Goal: Information Seeking & Learning: Find specific fact

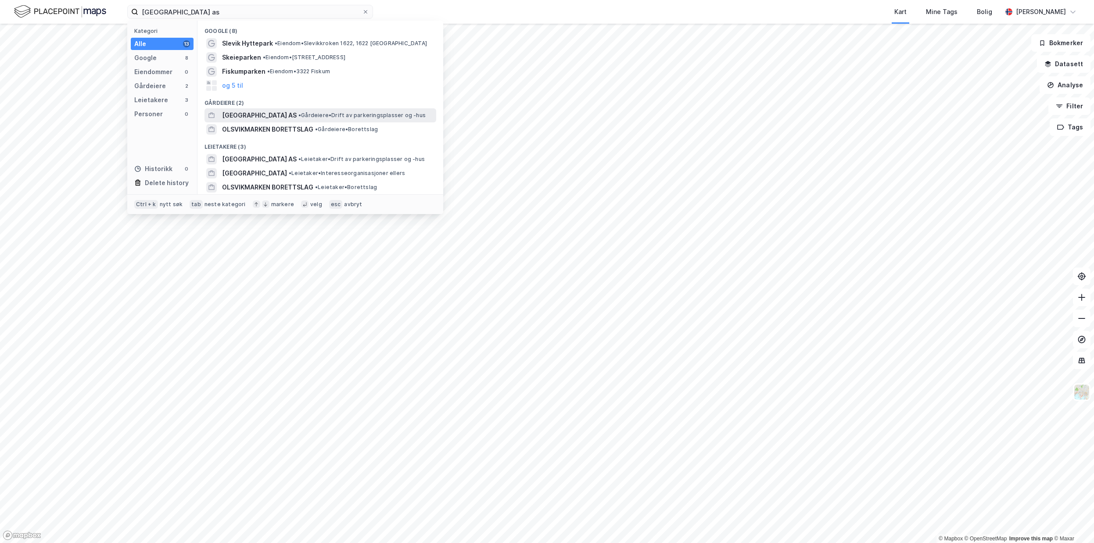
type input "[GEOGRAPHIC_DATA] as"
click at [274, 113] on span "[GEOGRAPHIC_DATA] AS" at bounding box center [259, 115] width 75 height 11
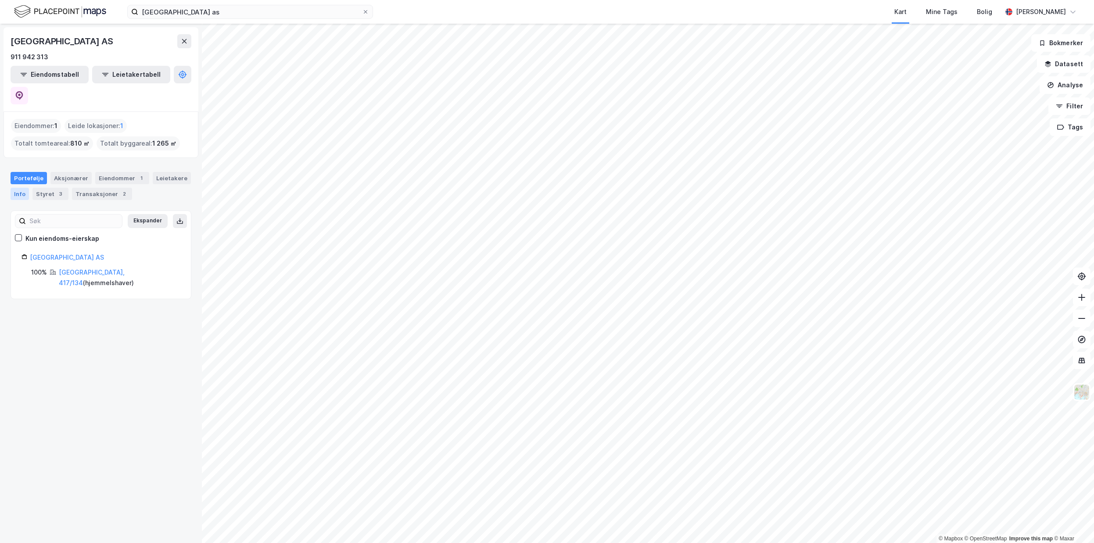
click at [25, 188] on div "Info" at bounding box center [20, 194] width 18 height 12
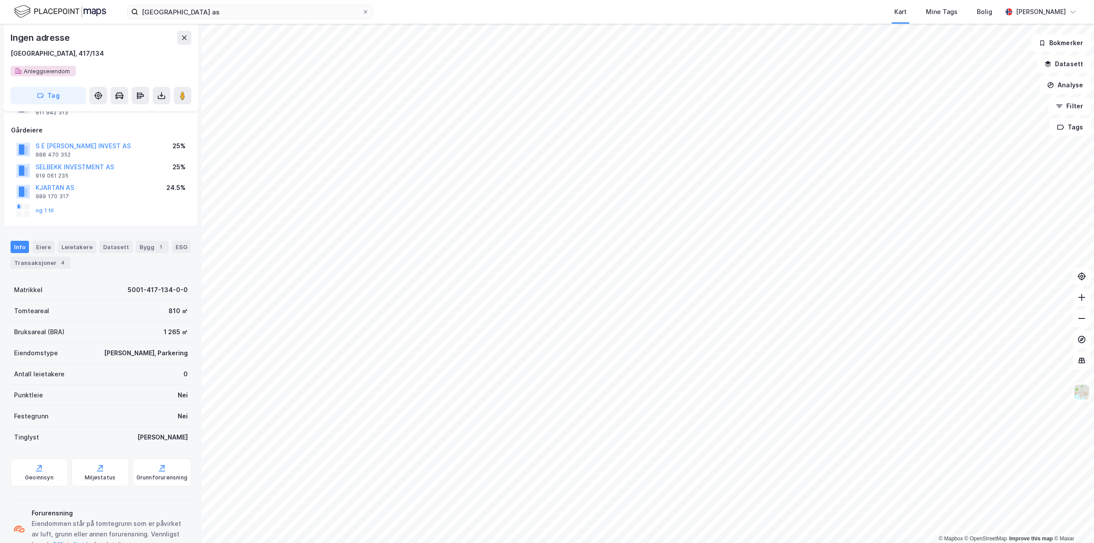
scroll to position [33, 0]
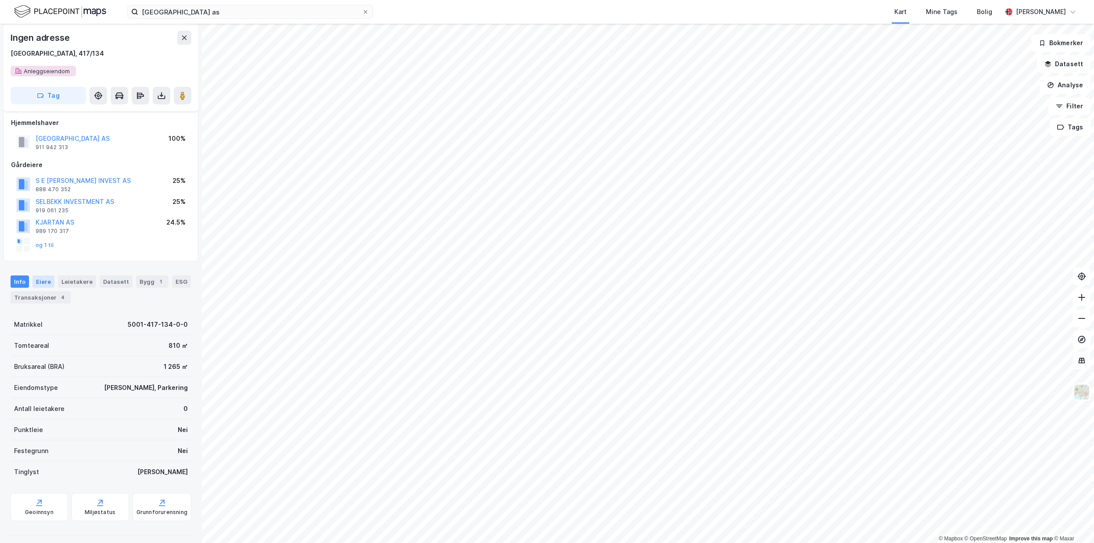
click at [42, 277] on div "Eiere" at bounding box center [43, 282] width 22 height 12
